Goal: Communication & Community: Participate in discussion

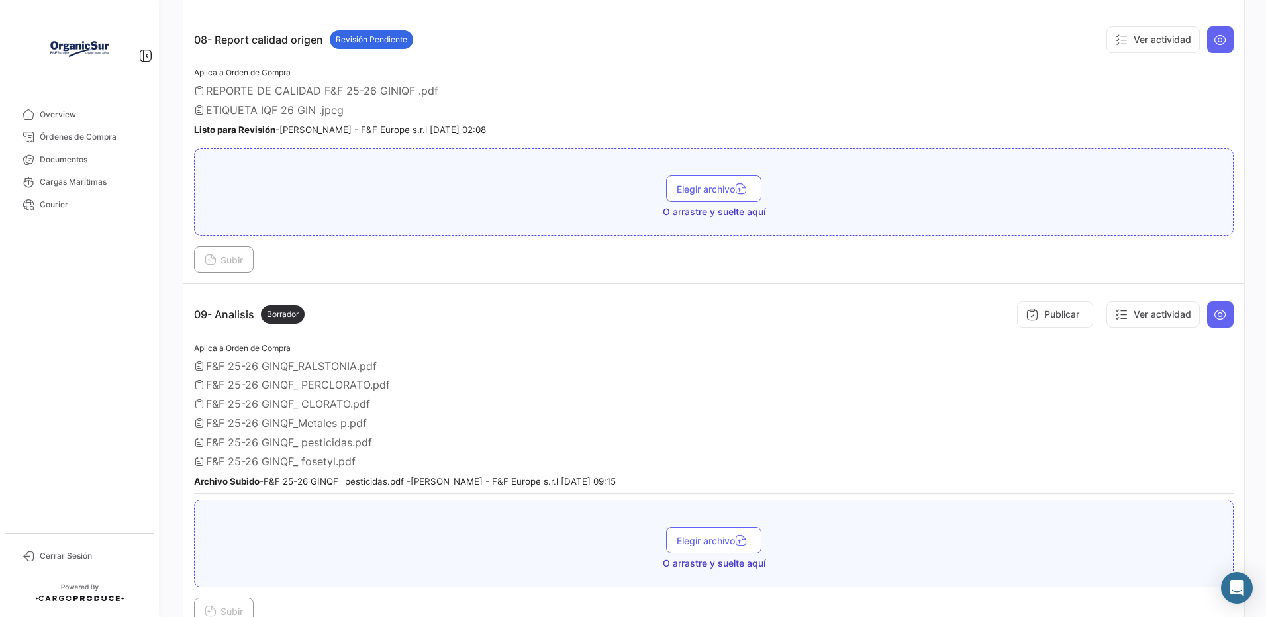
scroll to position [2120, 0]
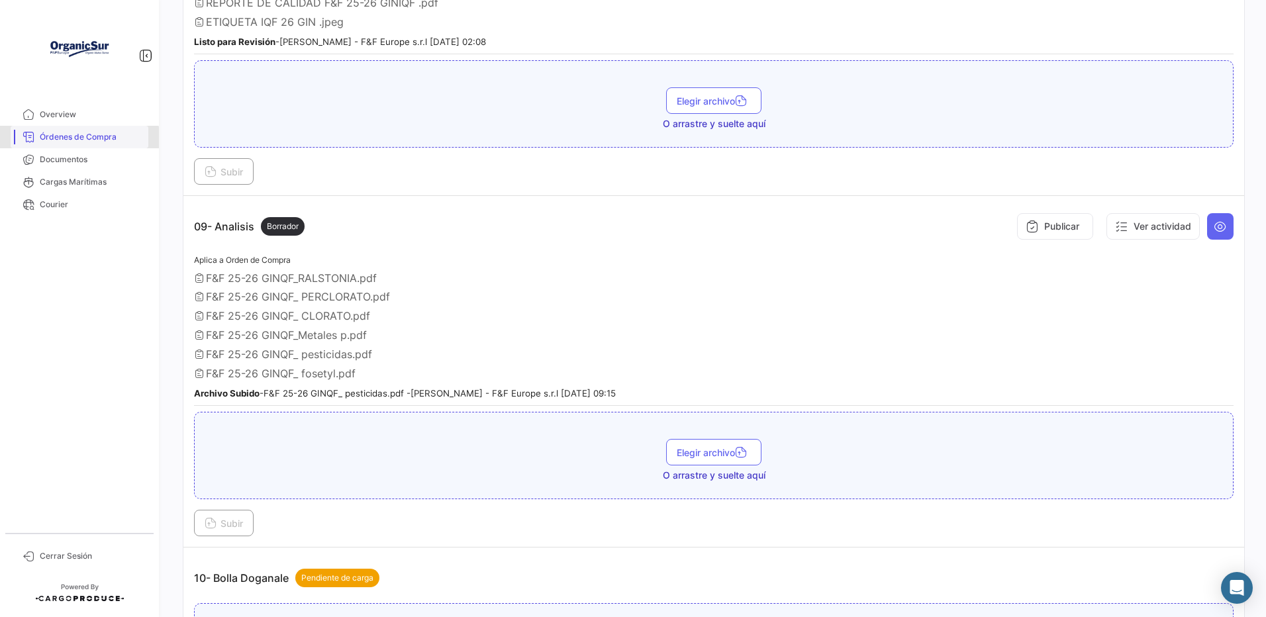
click at [78, 138] on span "Órdenes de Compra" at bounding box center [91, 137] width 103 height 12
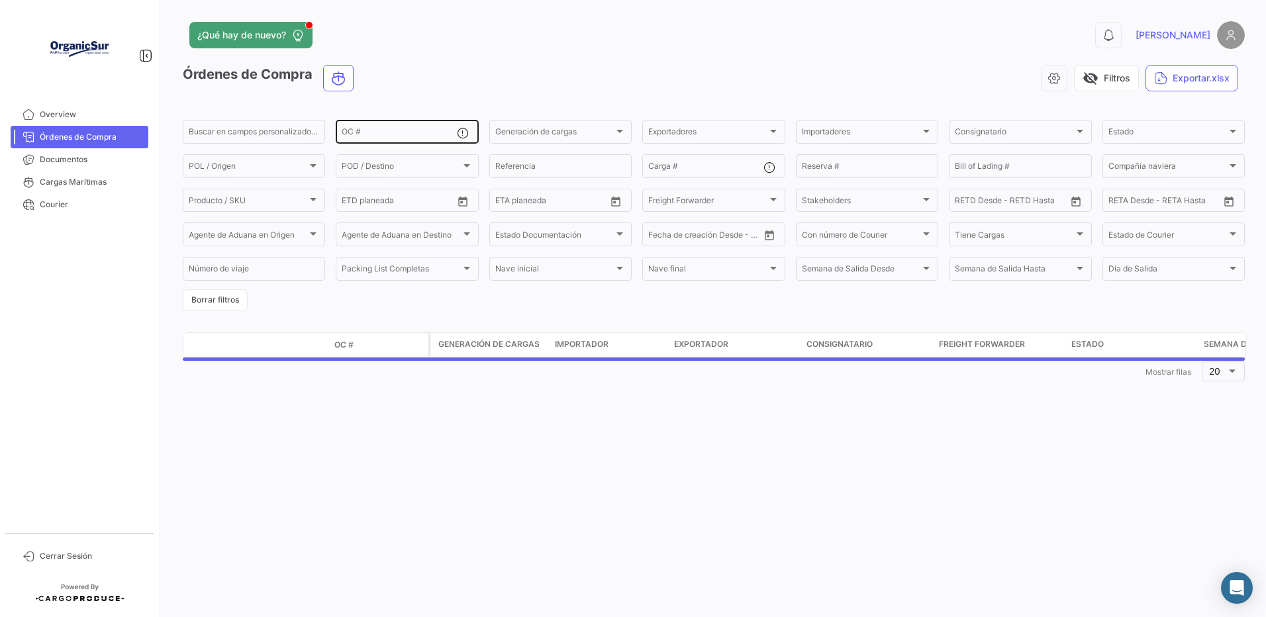
click at [372, 138] on input "OC #" at bounding box center [399, 133] width 115 height 9
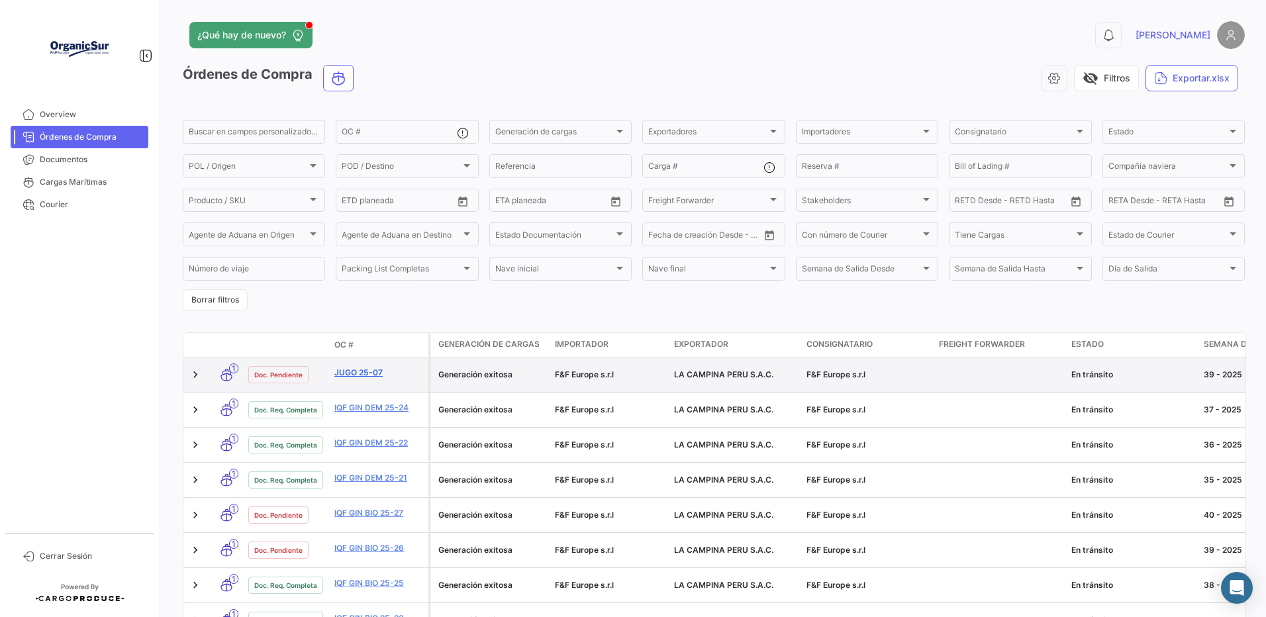
click at [360, 374] on link "JUGO 25-07" at bounding box center [379, 373] width 89 height 12
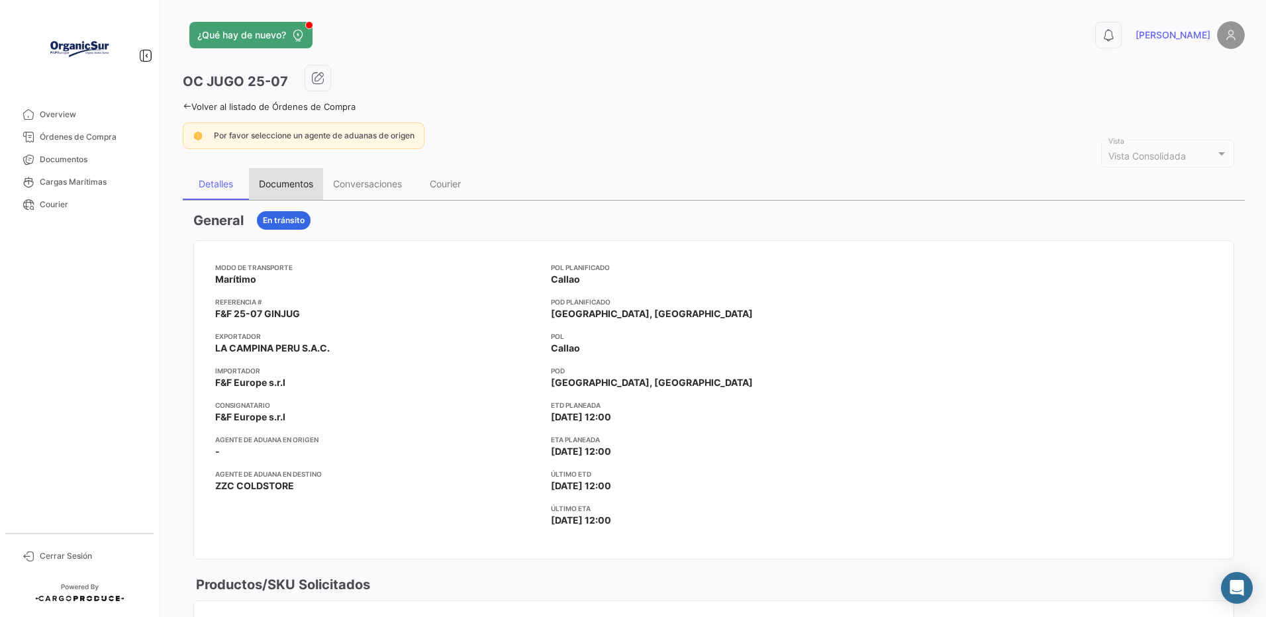
click at [287, 184] on div "Documentos" at bounding box center [286, 183] width 54 height 11
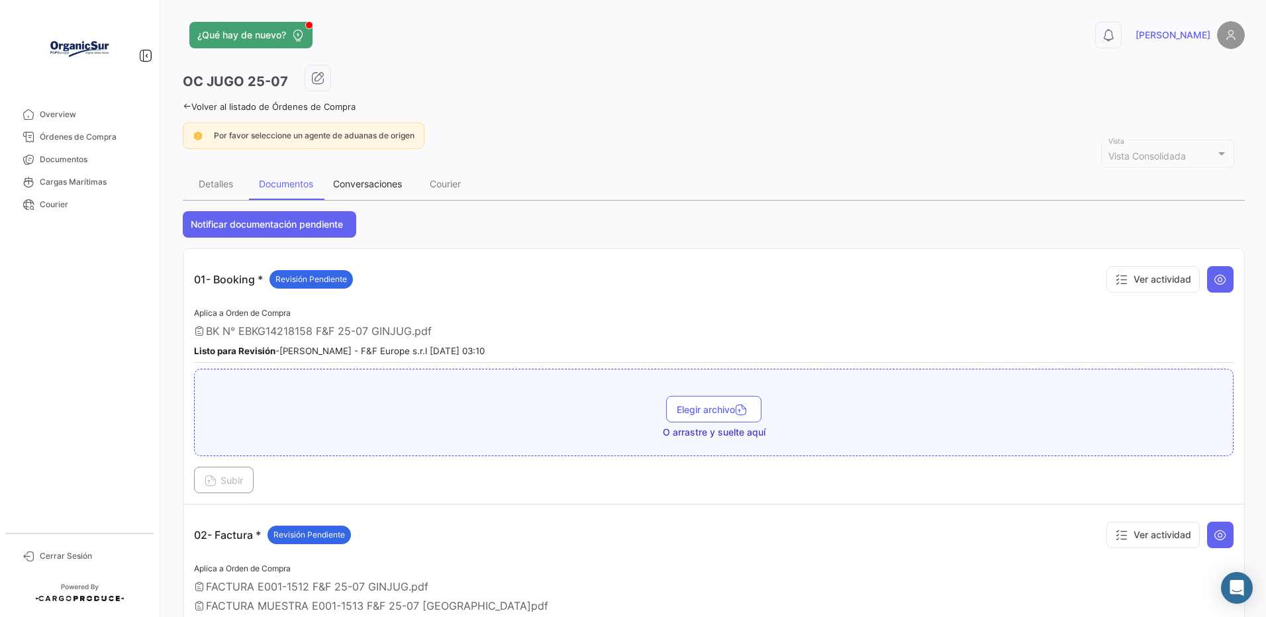
click at [370, 185] on div "Conversaciones" at bounding box center [367, 183] width 69 height 11
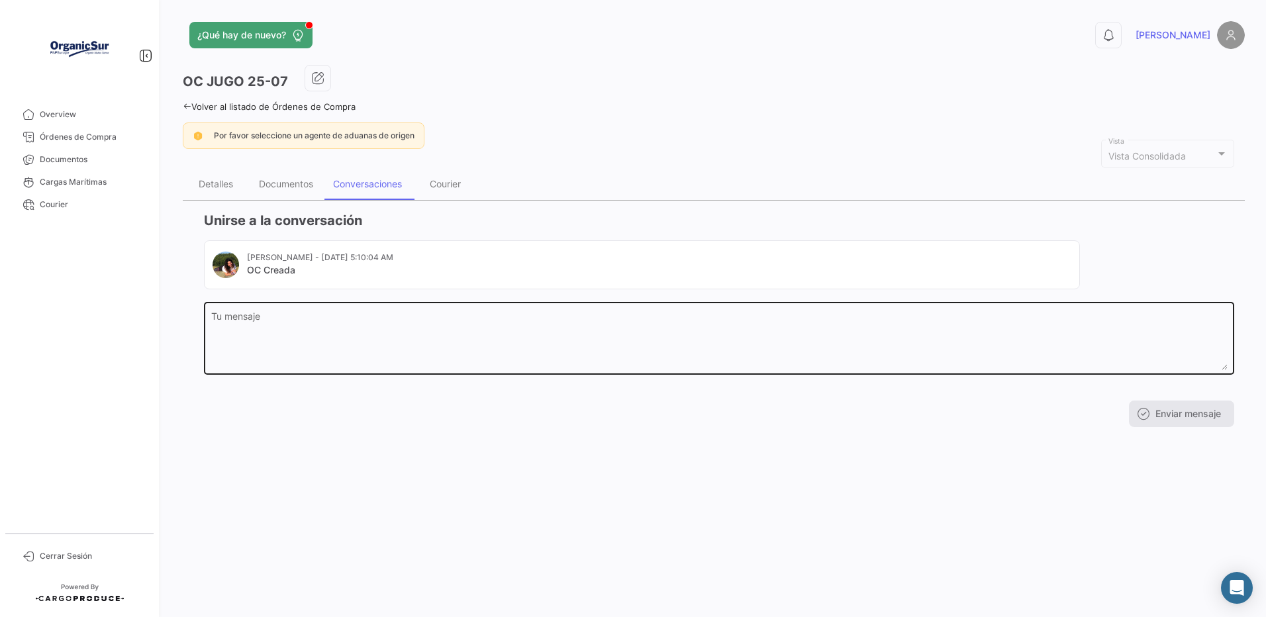
click at [302, 335] on textarea "Tu mensaje" at bounding box center [719, 341] width 1017 height 58
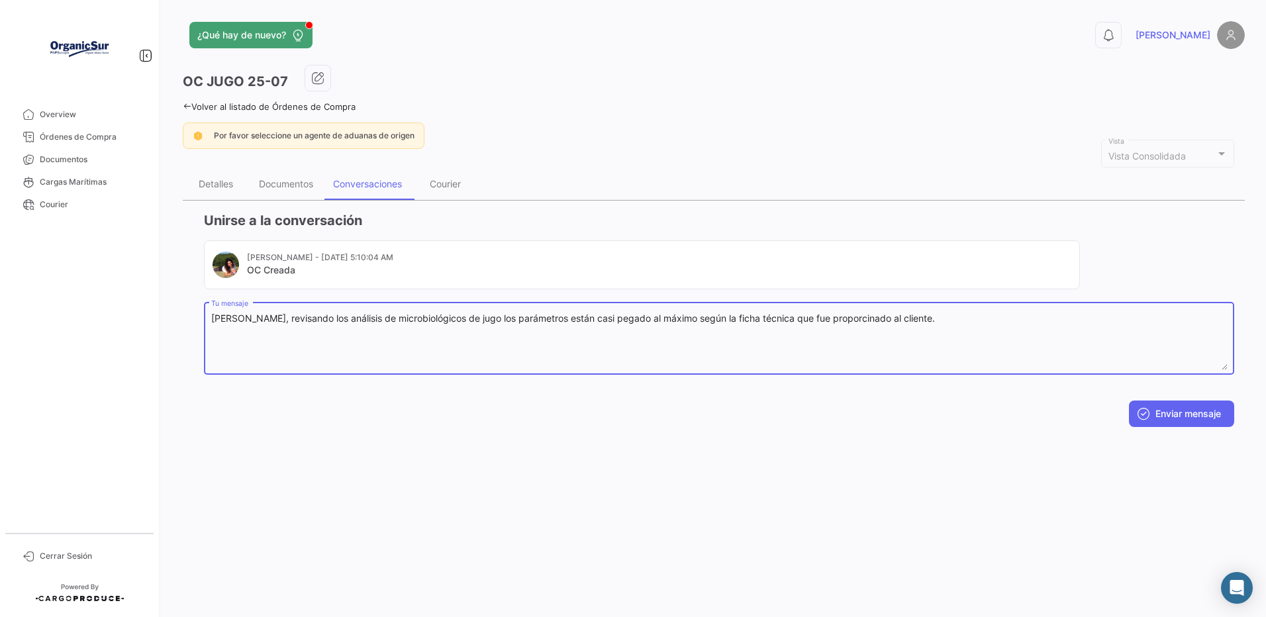
click at [838, 323] on textarea "[PERSON_NAME], revisando los análisis de microbiológicos de jugo los parámetros…" at bounding box center [719, 341] width 1017 height 58
click at [943, 321] on textarea "[PERSON_NAME], revisando los análisis de microbiológicos de jugo los parámetros…" at bounding box center [719, 341] width 1017 height 58
click at [366, 328] on textarea "[PERSON_NAME], revisando los análisis de microbiológicos de jugo los parámetros…" at bounding box center [719, 341] width 1017 height 58
click at [556, 325] on textarea "[PERSON_NAME], revisando los análisis microbiológicos de jugo los parámetros es…" at bounding box center [719, 341] width 1017 height 58
click at [478, 324] on textarea "[PERSON_NAME], revisando los análisis microbiológicos de jugo los parámetros es…" at bounding box center [719, 341] width 1017 height 58
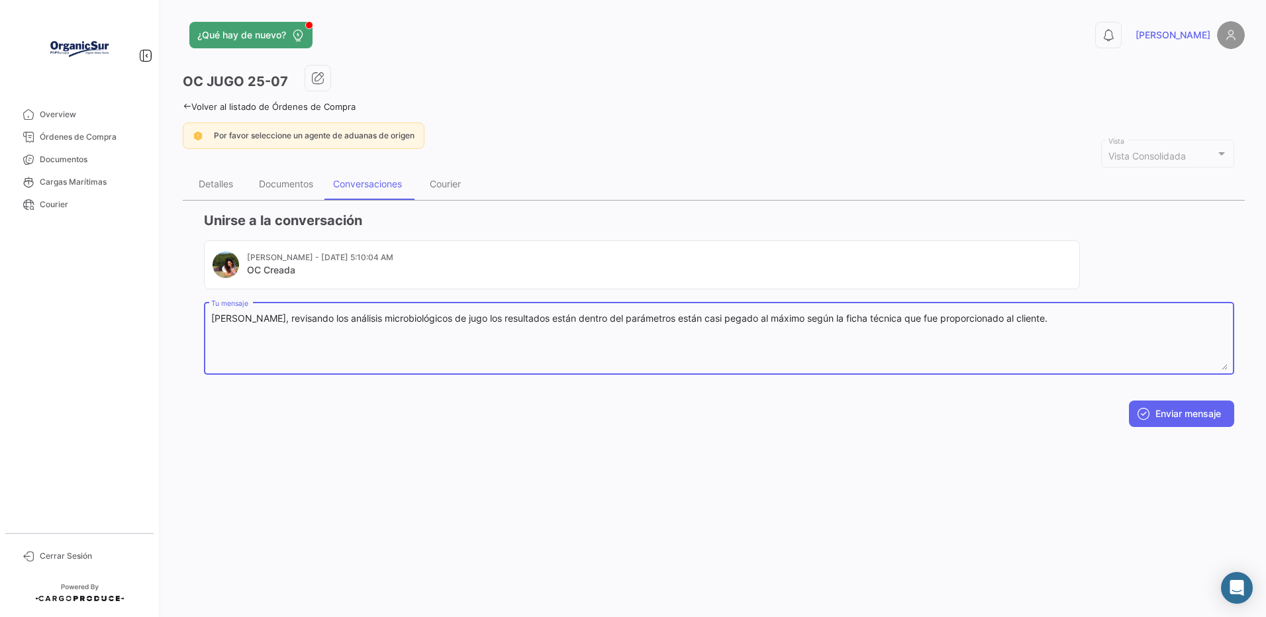
click at [650, 325] on textarea "[PERSON_NAME], revisando los análisis microbiológicos de jugo los resultados es…" at bounding box center [719, 341] width 1017 height 58
click at [859, 323] on textarea "[PERSON_NAME], revisando los análisis microbiológicos de jugo los resultados es…" at bounding box center [719, 341] width 1017 height 58
click at [896, 323] on textarea "[PERSON_NAME], revisando los análisis microbiológicos de jugo los resultados es…" at bounding box center [719, 341] width 1017 height 58
click at [1202, 329] on textarea "[PERSON_NAME], revisando los análisis microbiológicos de jugo los resultados es…" at bounding box center [719, 341] width 1017 height 58
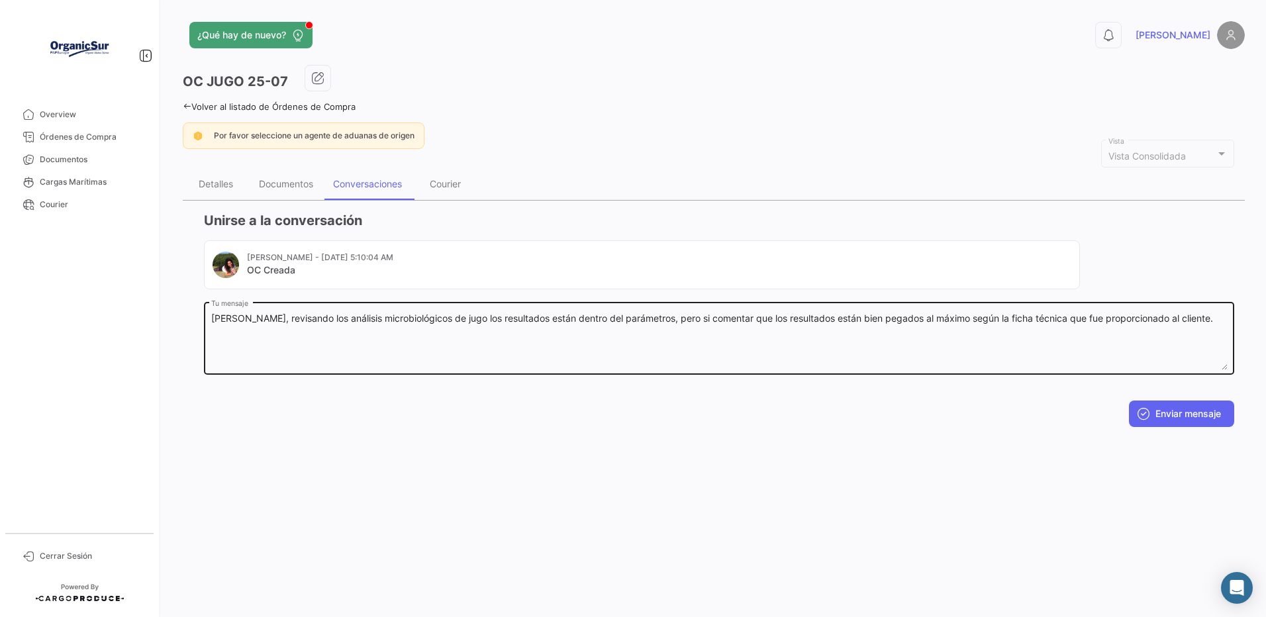
click at [1176, 350] on textarea "[PERSON_NAME], revisando los análisis microbiológicos de jugo los resultados es…" at bounding box center [719, 341] width 1017 height 58
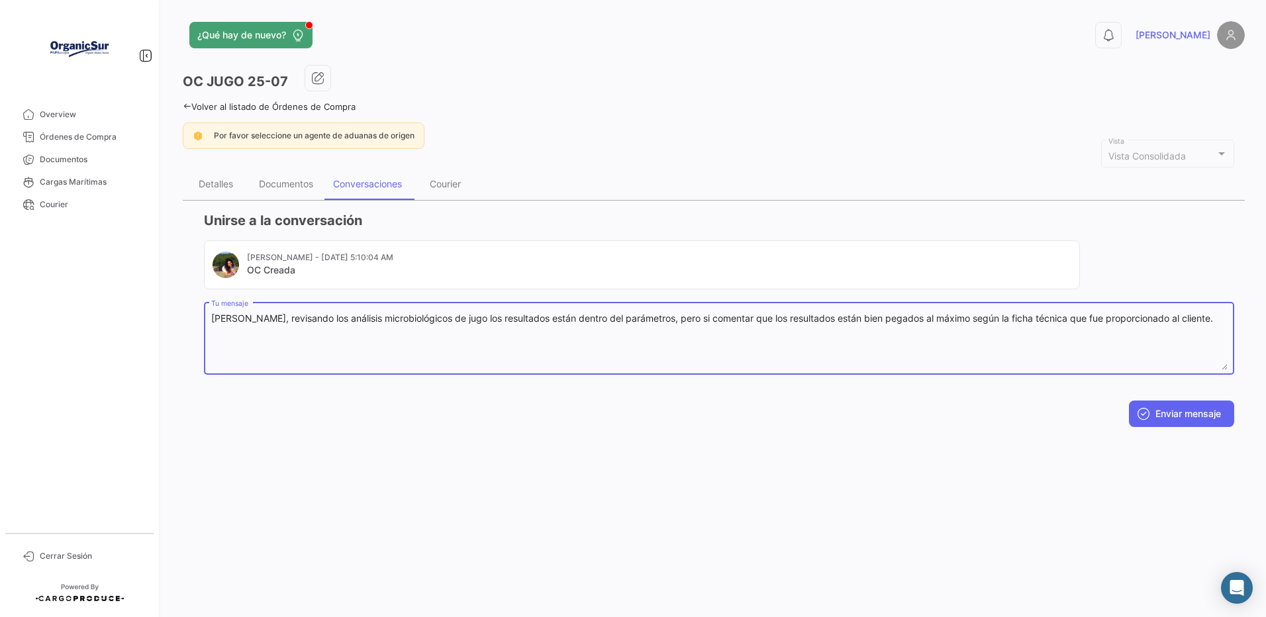
click at [1206, 318] on textarea "[PERSON_NAME], revisando los análisis microbiológicos de jugo los resultados es…" at bounding box center [719, 341] width 1017 height 58
drag, startPoint x: 277, startPoint y: 334, endPoint x: 272, endPoint y: 338, distance: 7.0
click at [272, 338] on textarea "[PERSON_NAME], revisando los análisis microbiológicos de jugo los resultados es…" at bounding box center [719, 341] width 1017 height 58
click at [360, 336] on textarea "[PERSON_NAME], revisando los análisis microbiológicos de jugo los resultados es…" at bounding box center [719, 341] width 1017 height 58
click at [480, 339] on textarea "[PERSON_NAME], revisando los análisis microbiológicos de jugo los resultados es…" at bounding box center [719, 341] width 1017 height 58
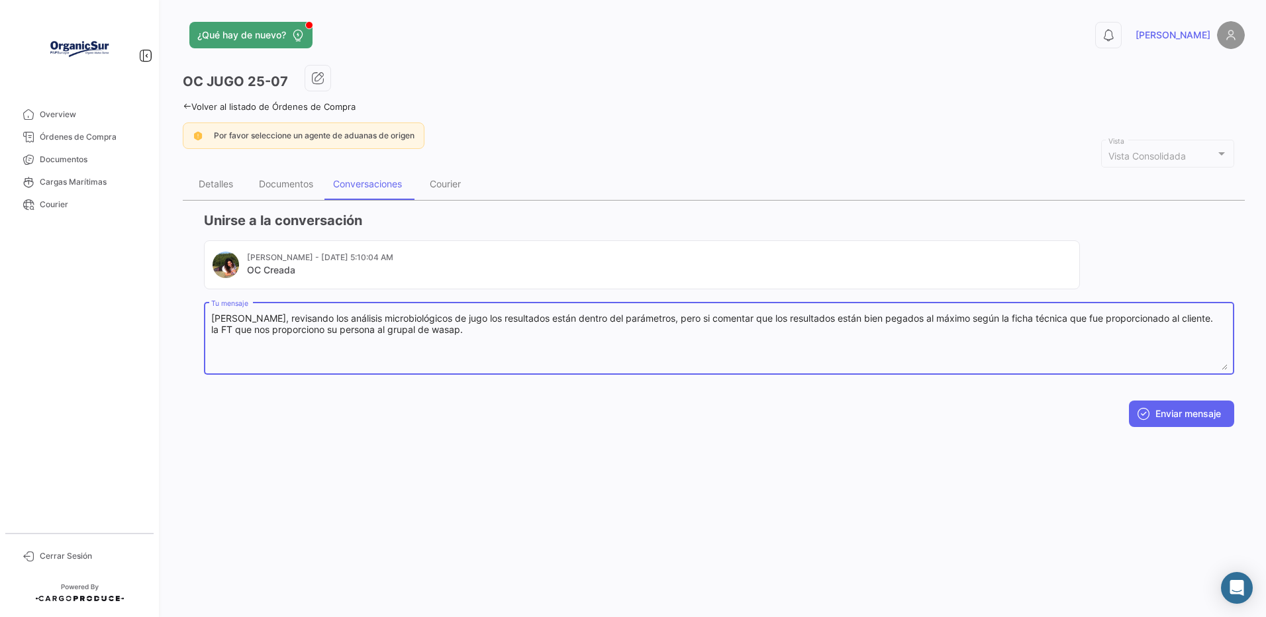
click at [460, 326] on textarea "[PERSON_NAME], revisando los análisis microbiológicos de jugo los resultados es…" at bounding box center [719, 341] width 1017 height 58
type textarea "[PERSON_NAME], revisando los análisis microbiológicos de jugo 7 los resultados …"
click at [1138, 412] on button "Enviar mensaje" at bounding box center [1181, 414] width 105 height 26
